Goal: Information Seeking & Learning: Learn about a topic

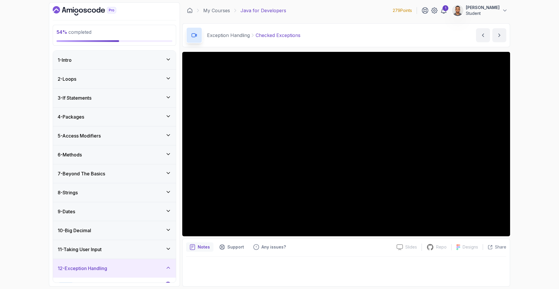
scroll to position [418, 0]
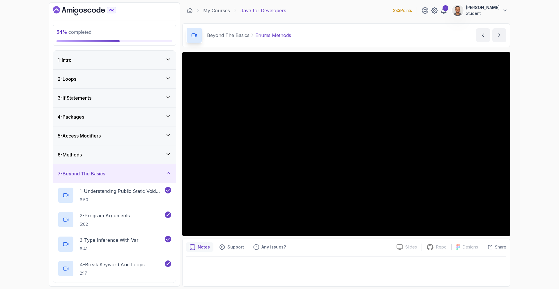
click at [106, 169] on div "7 - Beyond The Basics" at bounding box center [114, 173] width 123 height 19
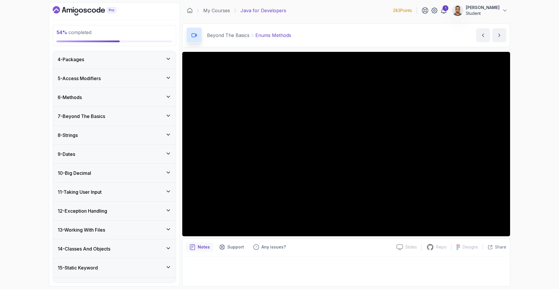
scroll to position [128, 0]
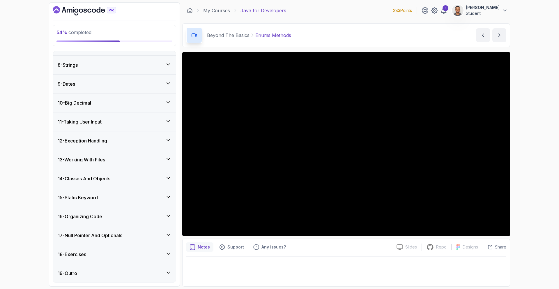
click at [116, 144] on div "12 - Exception Handling" at bounding box center [114, 140] width 123 height 19
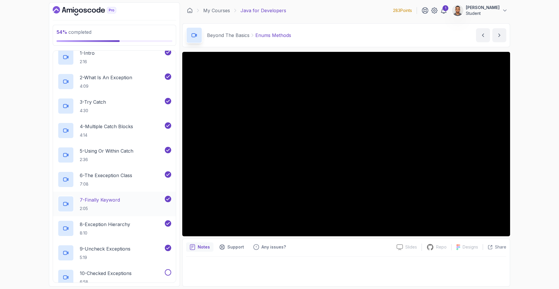
scroll to position [318, 0]
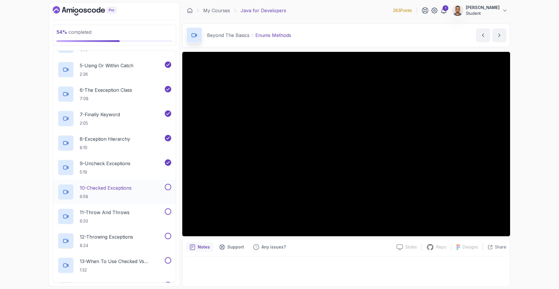
click at [112, 194] on p "6:58" at bounding box center [106, 197] width 52 height 6
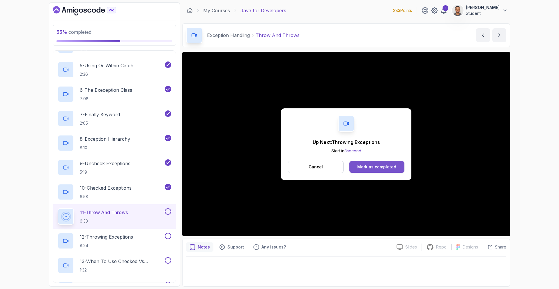
click at [391, 169] on div "Mark as completed" at bounding box center [376, 167] width 39 height 6
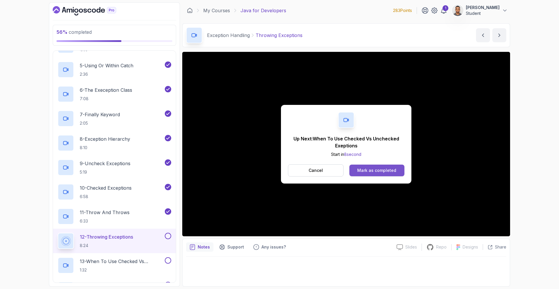
click at [367, 170] on div "Mark as completed" at bounding box center [376, 170] width 39 height 6
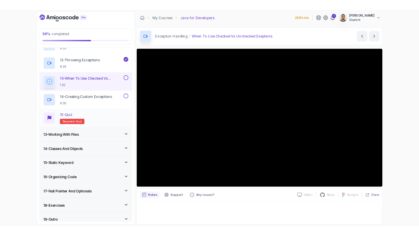
scroll to position [494, 0]
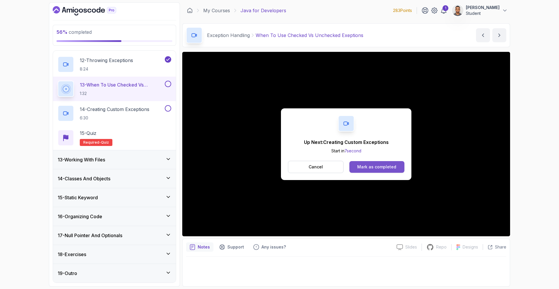
click at [388, 169] on div "Mark as completed" at bounding box center [376, 167] width 39 height 6
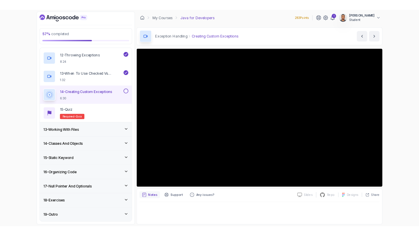
scroll to position [494, 0]
